Goal: Find specific page/section: Find specific page/section

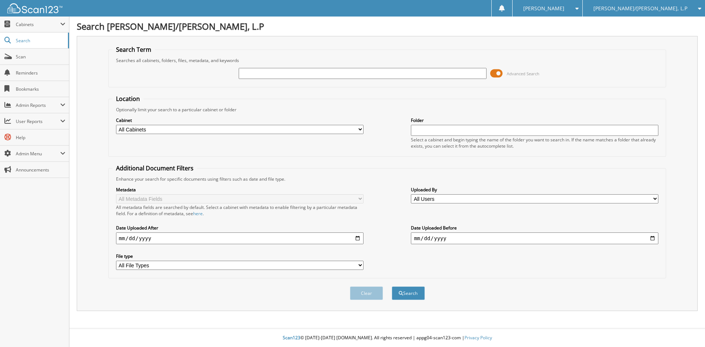
click at [321, 75] on input "text" at bounding box center [363, 73] width 248 height 11
type input "51887"
click at [392, 287] on button "Search" at bounding box center [408, 294] width 33 height 14
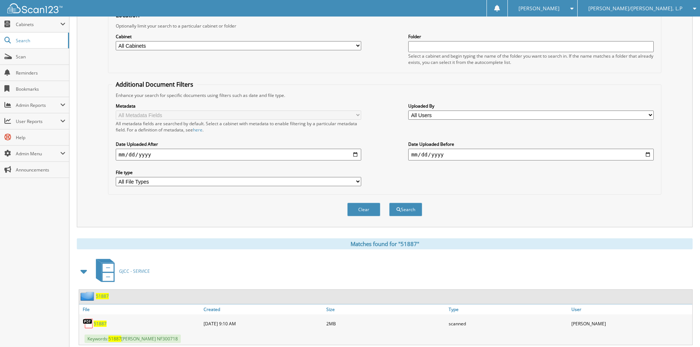
scroll to position [104, 0]
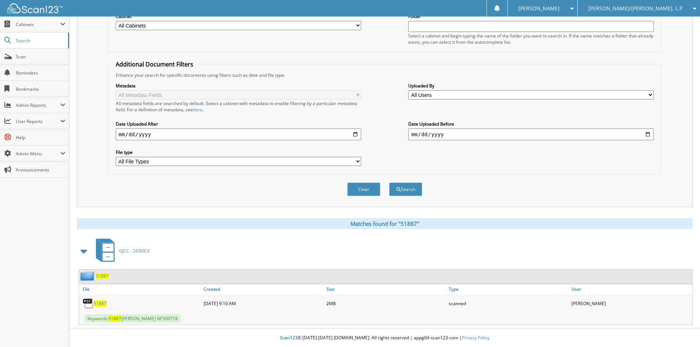
click at [144, 252] on span "GJCC - SERVICE" at bounding box center [134, 251] width 31 height 6
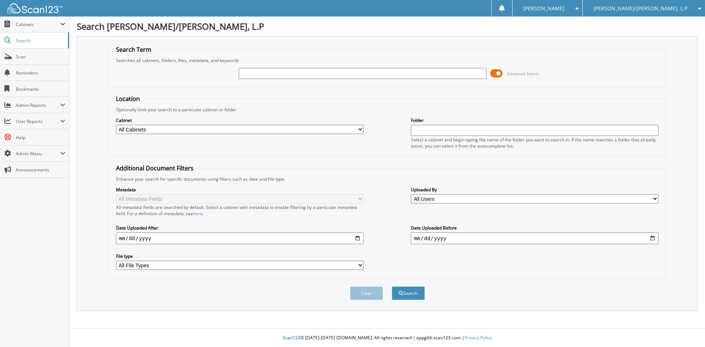
click at [270, 71] on input "text" at bounding box center [363, 73] width 248 height 11
click at [272, 76] on input "text" at bounding box center [363, 73] width 248 height 11
click at [270, 76] on input "text" at bounding box center [363, 73] width 248 height 11
type input "51887"
click at [392, 287] on button "Search" at bounding box center [408, 294] width 33 height 14
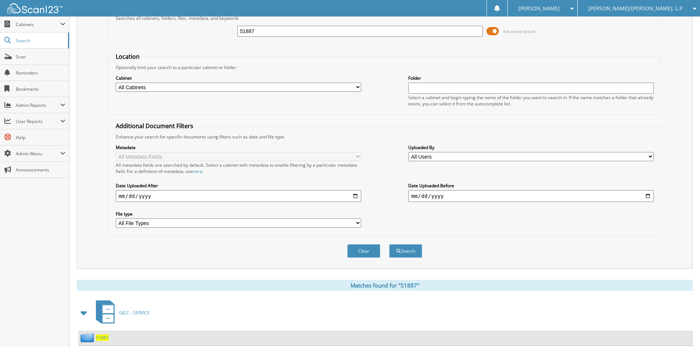
scroll to position [104, 0]
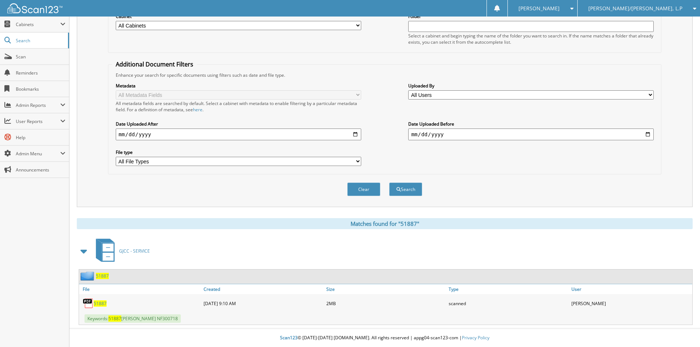
click at [100, 304] on span "51887" at bounding box center [100, 303] width 13 height 6
click at [227, 197] on div "Clear Search" at bounding box center [384, 189] width 553 height 30
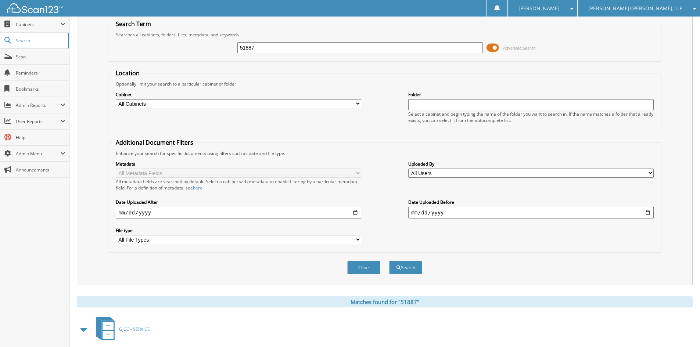
scroll to position [0, 0]
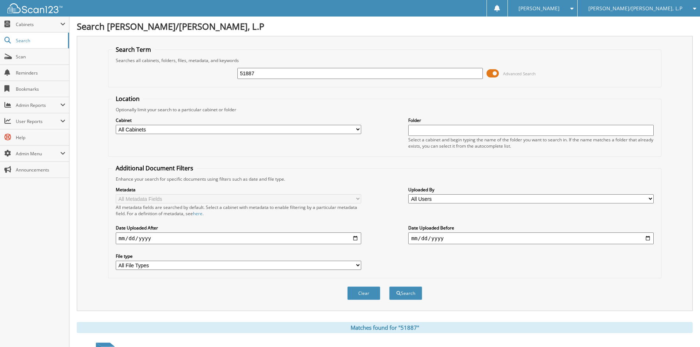
drag, startPoint x: 253, startPoint y: 73, endPoint x: 109, endPoint y: 72, distance: 144.0
click at [137, 77] on div "51887 Advanced Search" at bounding box center [384, 74] width 545 height 20
type input "21315"
click at [389, 287] on button "Search" at bounding box center [405, 294] width 33 height 14
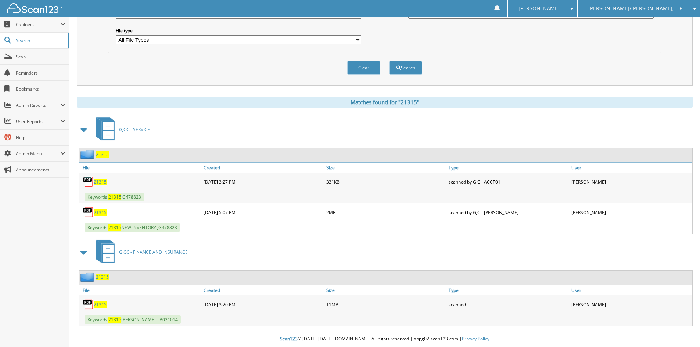
scroll to position [227, 0]
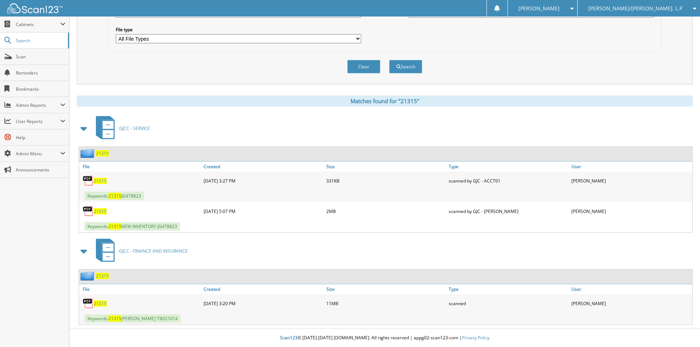
click at [100, 305] on span "21315" at bounding box center [100, 303] width 13 height 6
